Goal: Complete application form

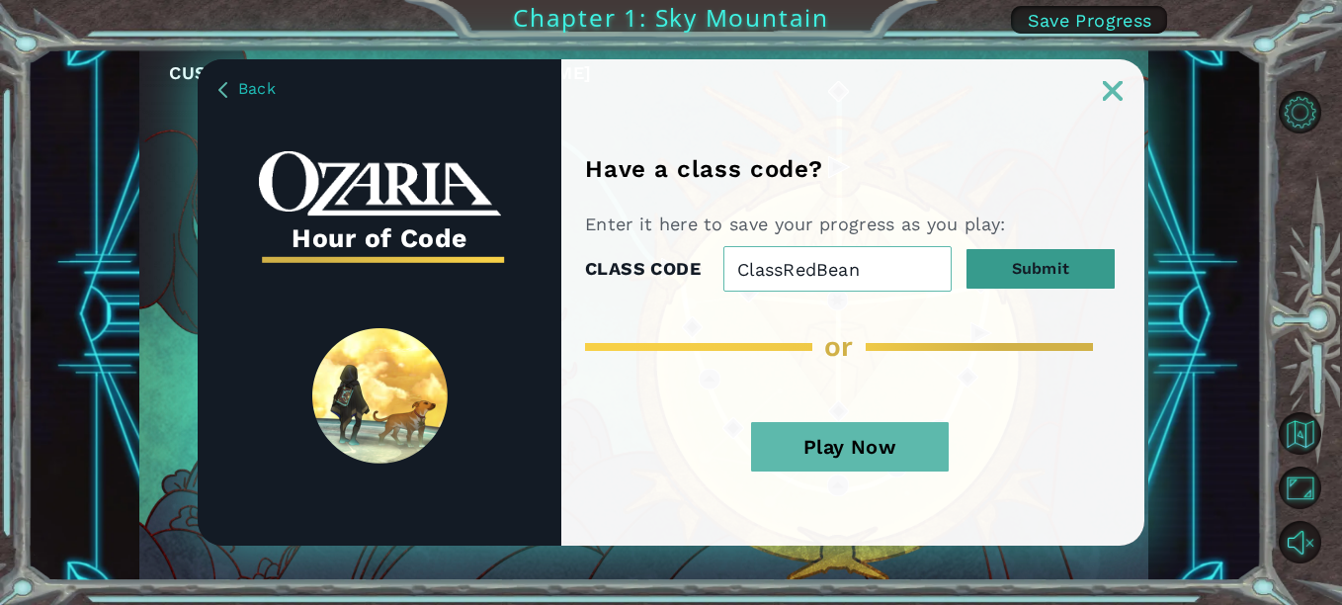
click at [1056, 269] on button "Submit" at bounding box center [1040, 269] width 148 height 40
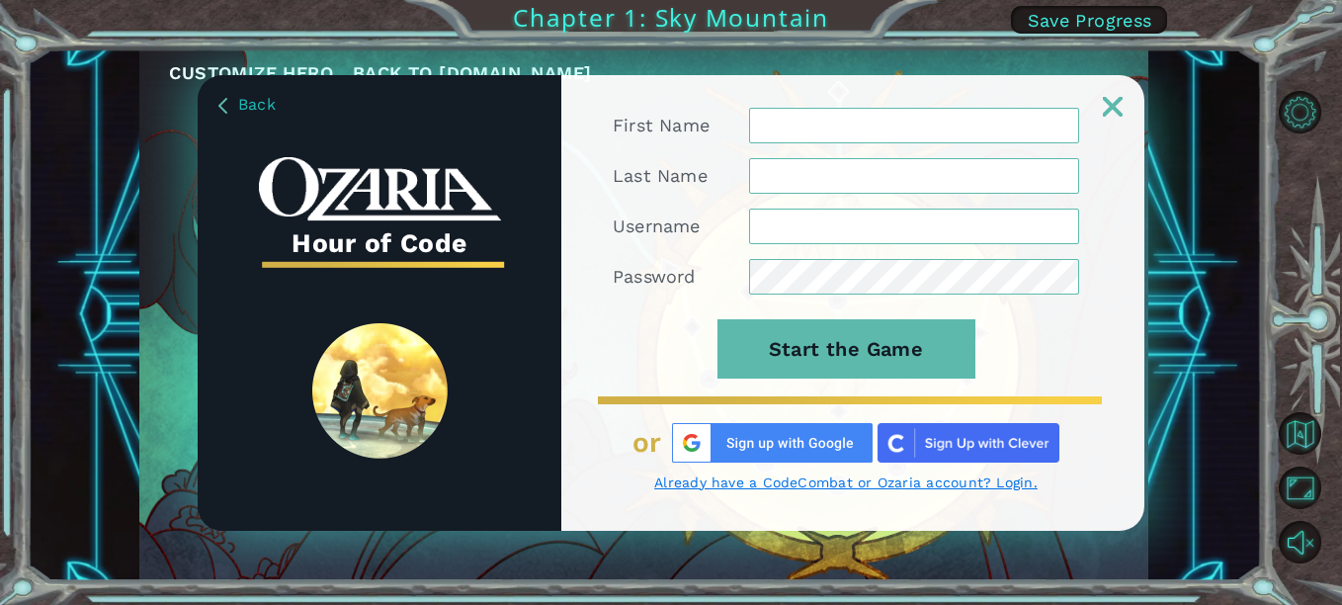
click at [851, 131] on input "First Name" at bounding box center [914, 126] width 330 height 36
click at [858, 122] on input "First Name" at bounding box center [914, 126] width 330 height 36
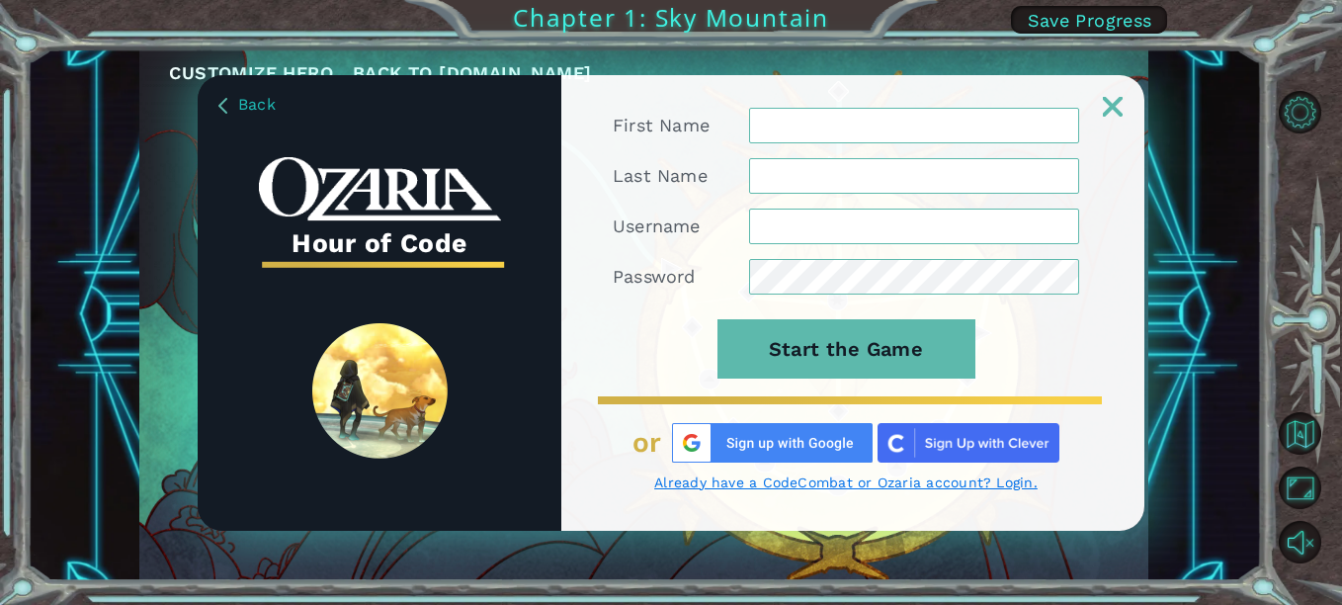
click at [858, 122] on input "First Name" at bounding box center [914, 126] width 330 height 36
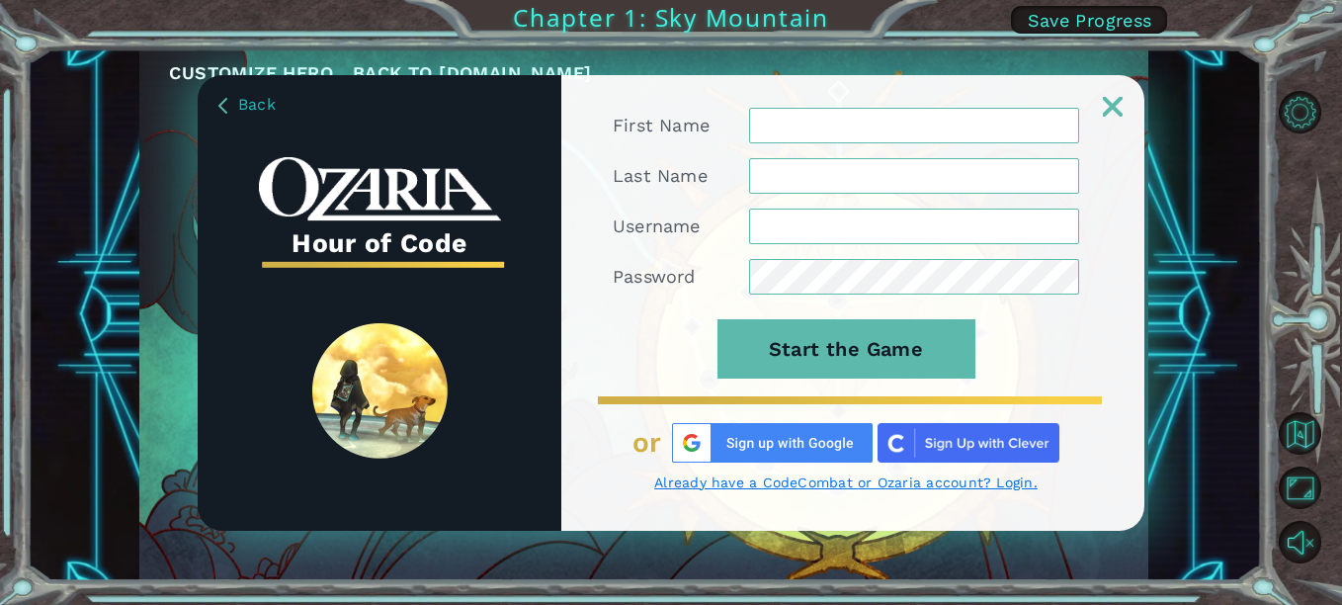
click at [858, 122] on input "First Name" at bounding box center [914, 126] width 330 height 36
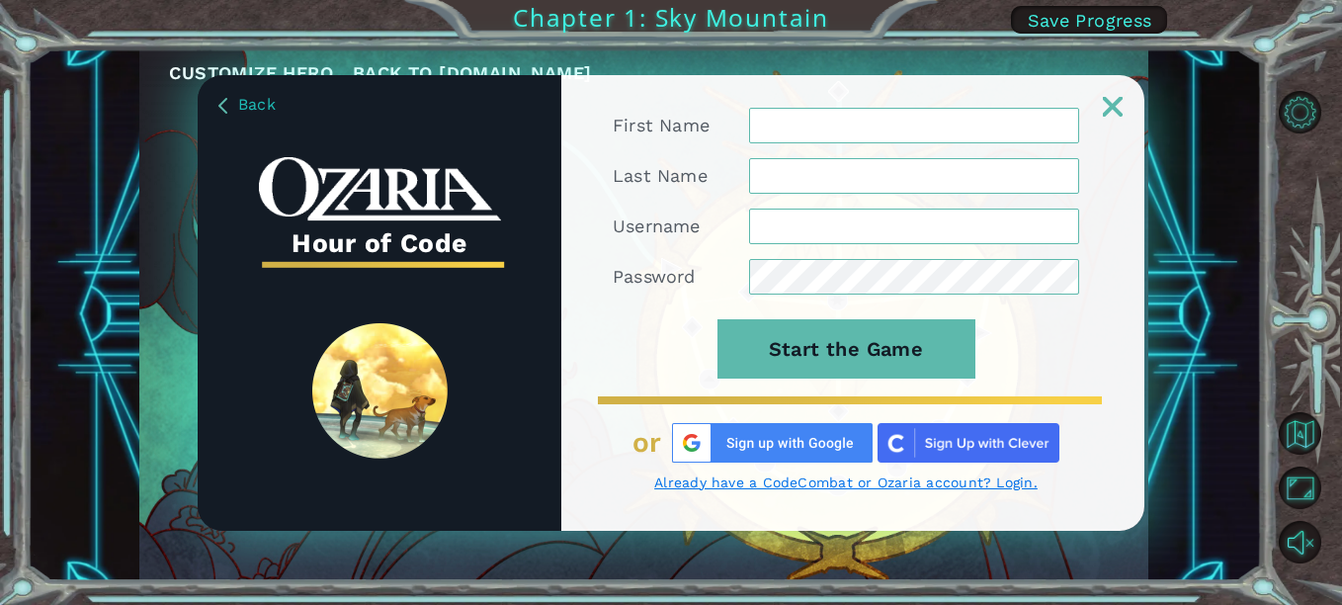
click at [858, 122] on input "First Name" at bounding box center [914, 126] width 330 height 36
